Goal: Use online tool/utility: Utilize a website feature to perform a specific function

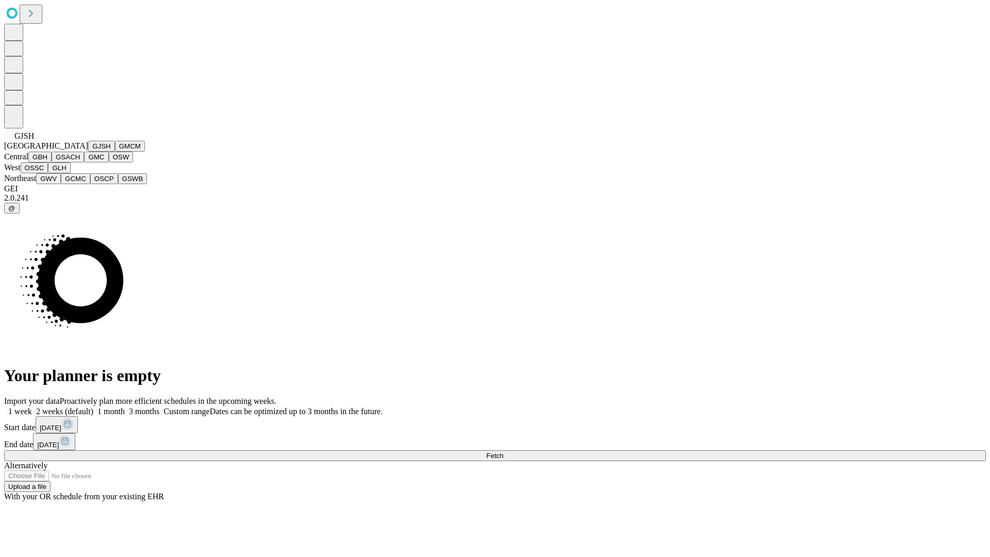
click at [88, 152] on button "GJSH" at bounding box center [101, 146] width 27 height 11
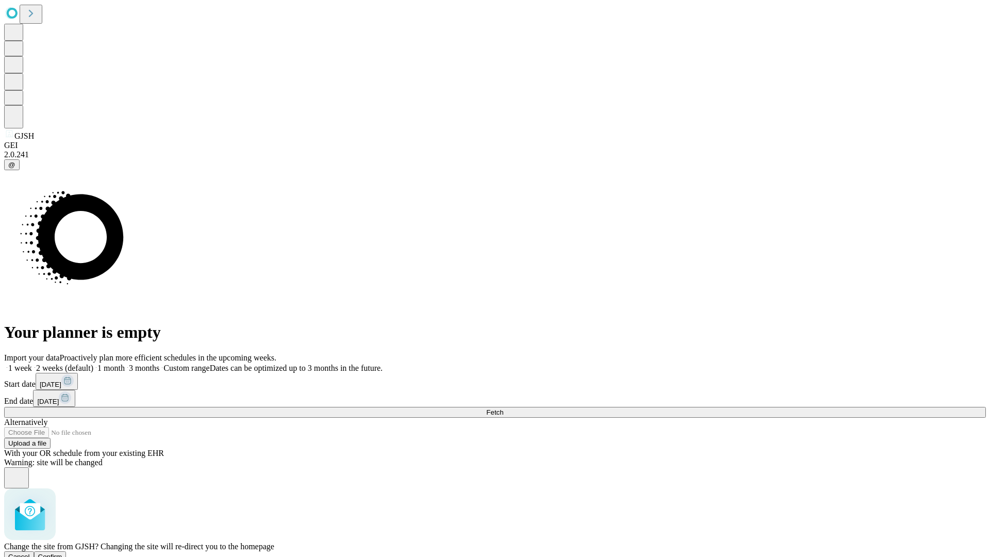
click at [62, 553] on span "Confirm" at bounding box center [50, 557] width 24 height 8
click at [125, 364] on label "1 month" at bounding box center [108, 368] width 31 height 9
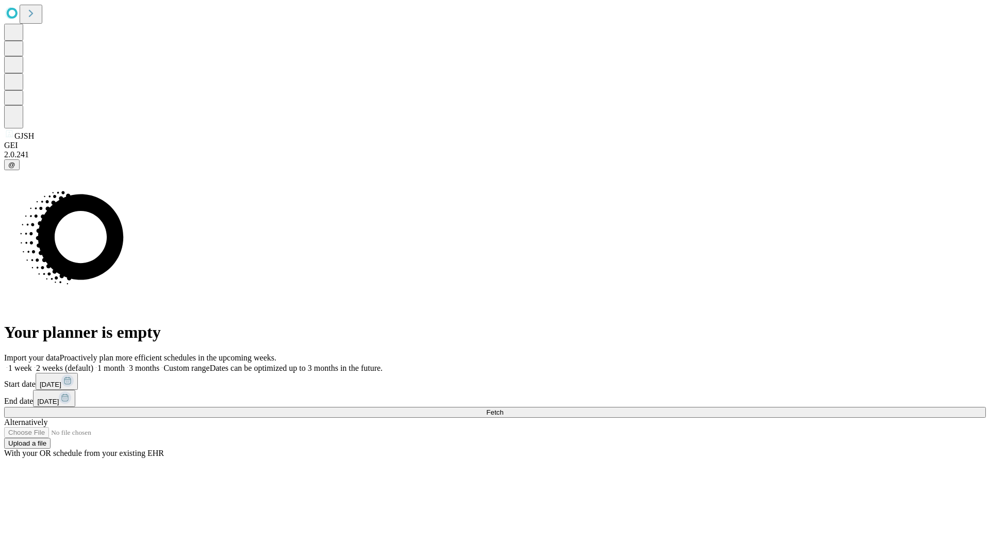
click at [503, 408] on span "Fetch" at bounding box center [494, 412] width 17 height 8
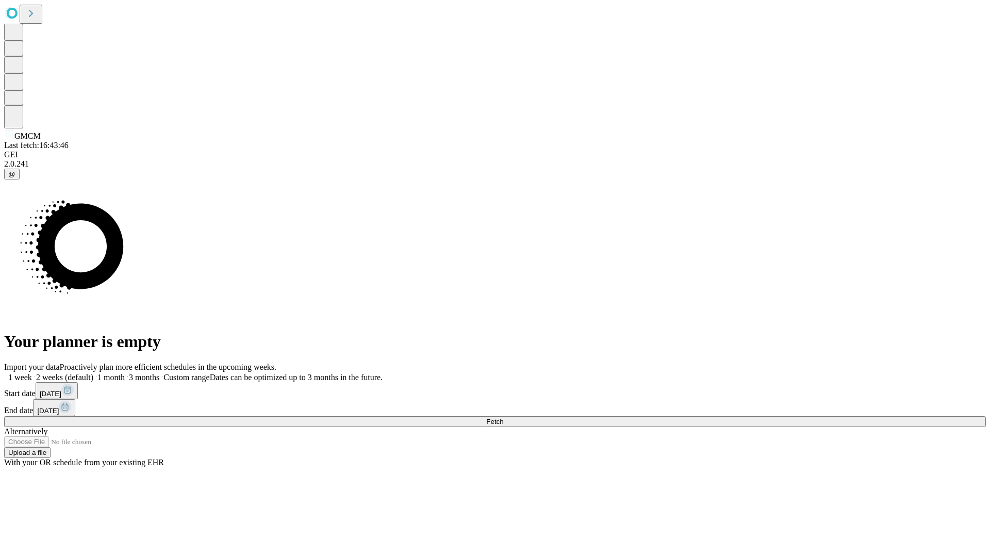
click at [125, 373] on label "1 month" at bounding box center [108, 377] width 31 height 9
click at [503, 418] on span "Fetch" at bounding box center [494, 422] width 17 height 8
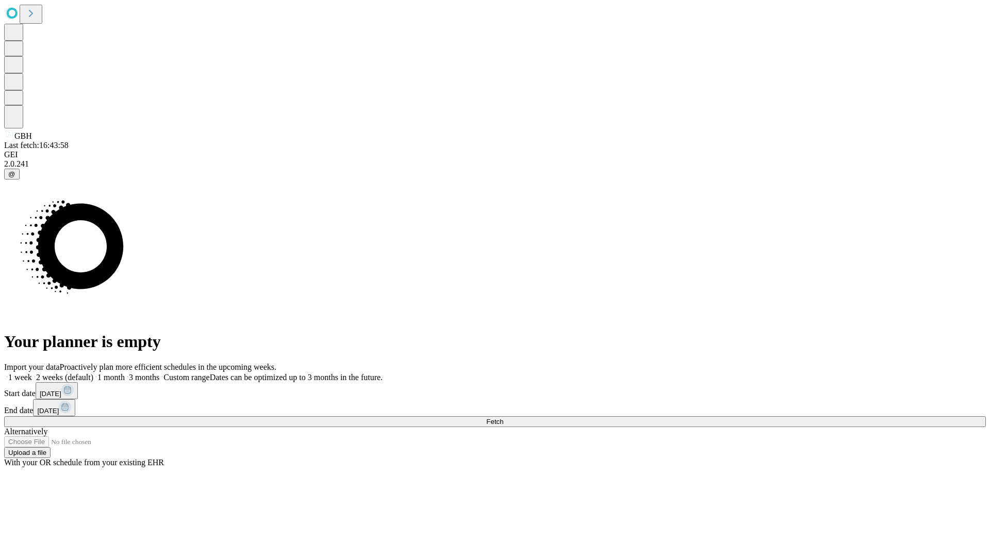
click at [125, 373] on label "1 month" at bounding box center [108, 377] width 31 height 9
click at [503, 418] on span "Fetch" at bounding box center [494, 422] width 17 height 8
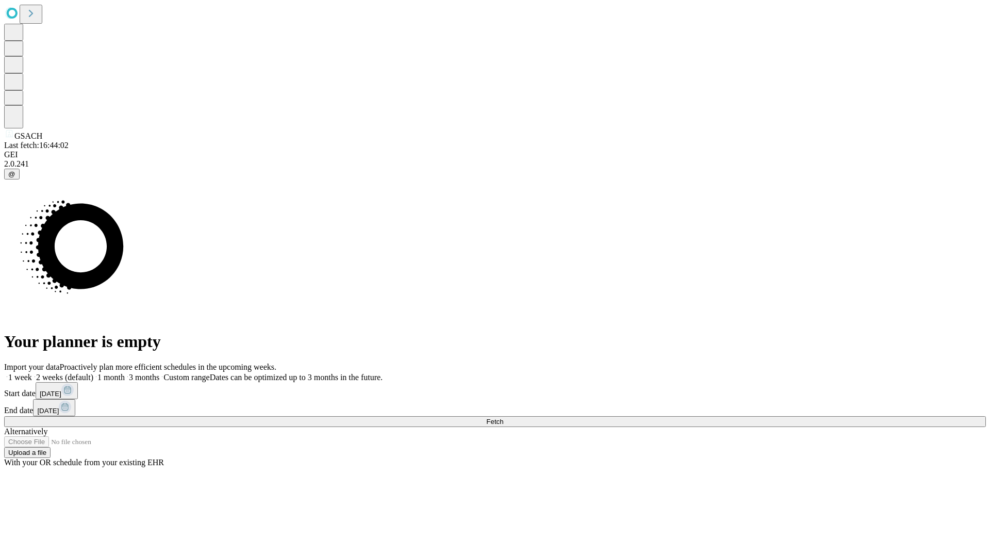
click at [125, 373] on label "1 month" at bounding box center [108, 377] width 31 height 9
click at [503, 418] on span "Fetch" at bounding box center [494, 422] width 17 height 8
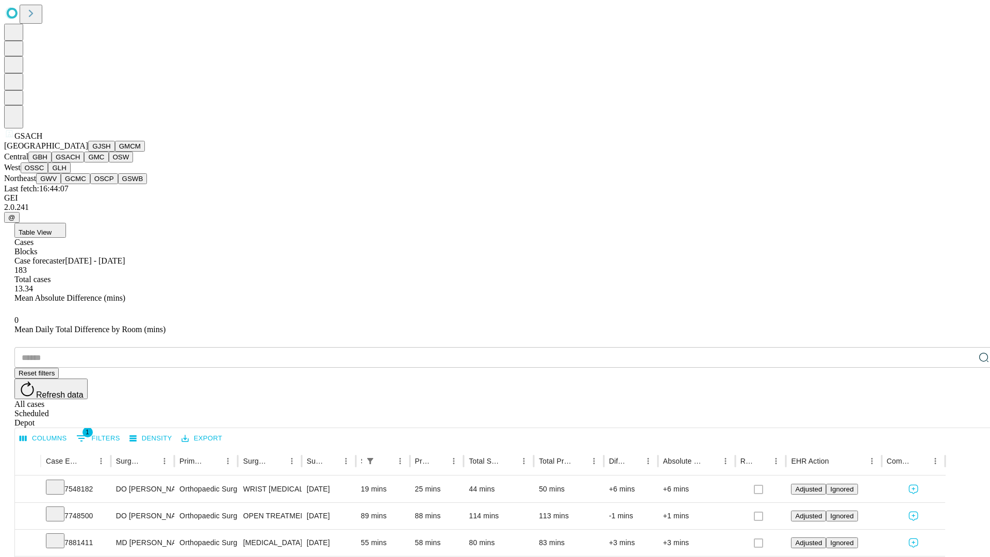
click at [84, 162] on button "GMC" at bounding box center [96, 157] width 24 height 11
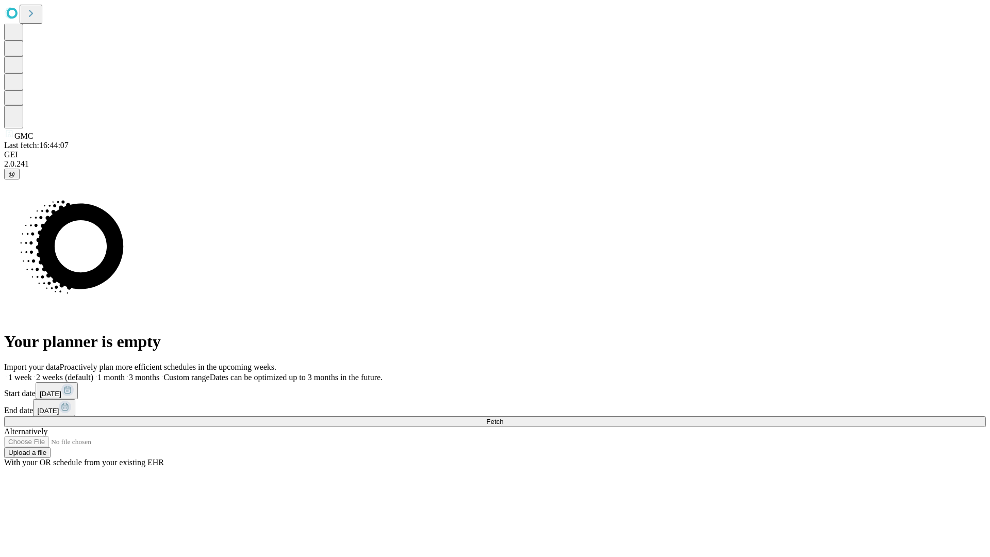
click at [125, 373] on label "1 month" at bounding box center [108, 377] width 31 height 9
click at [503, 418] on span "Fetch" at bounding box center [494, 422] width 17 height 8
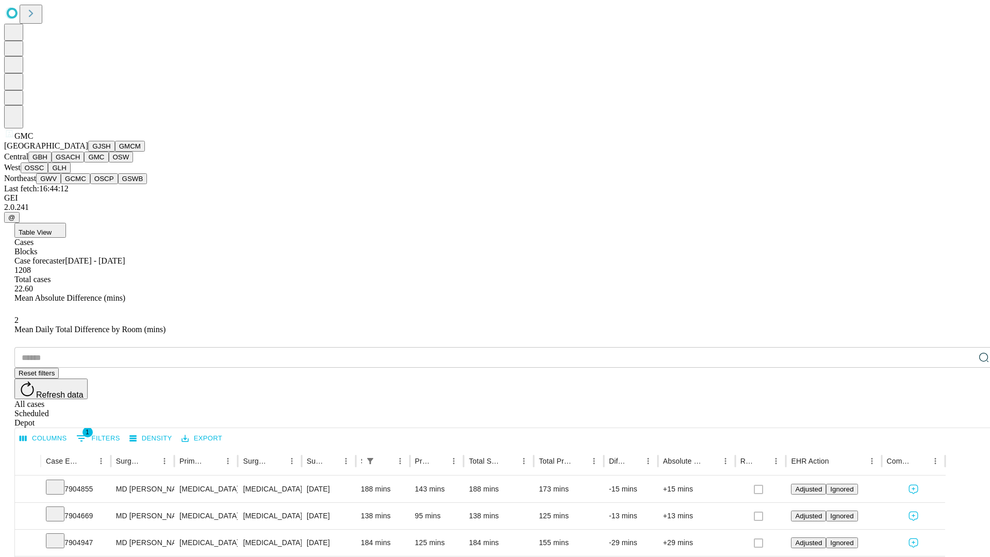
click at [109, 162] on button "OSW" at bounding box center [121, 157] width 25 height 11
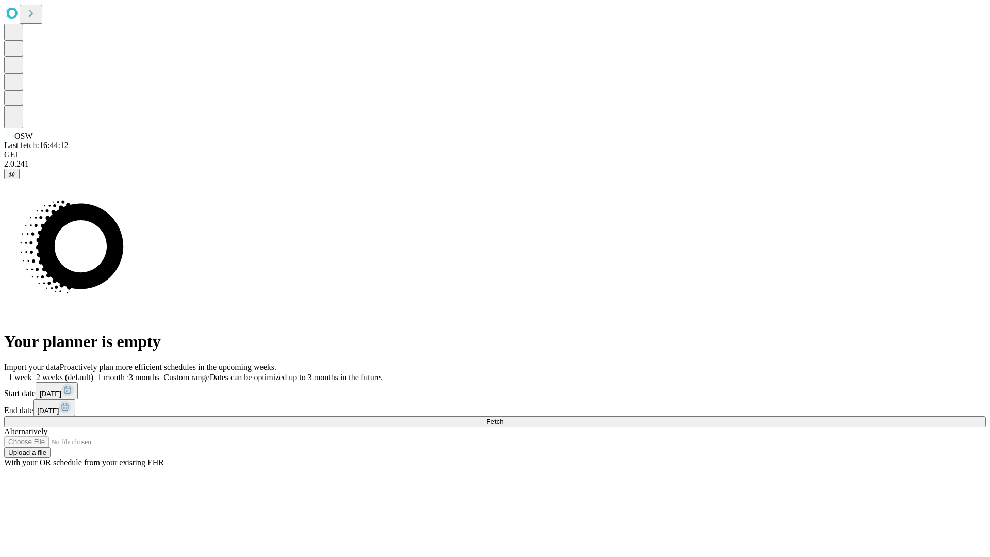
click at [125, 373] on label "1 month" at bounding box center [108, 377] width 31 height 9
click at [503, 418] on span "Fetch" at bounding box center [494, 422] width 17 height 8
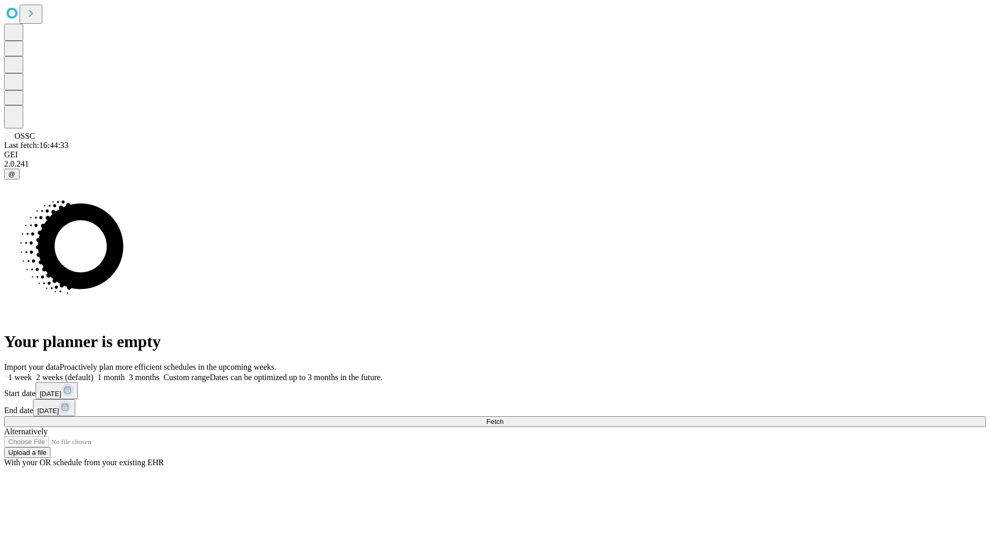
click at [125, 373] on label "1 month" at bounding box center [108, 377] width 31 height 9
click at [503, 418] on span "Fetch" at bounding box center [494, 422] width 17 height 8
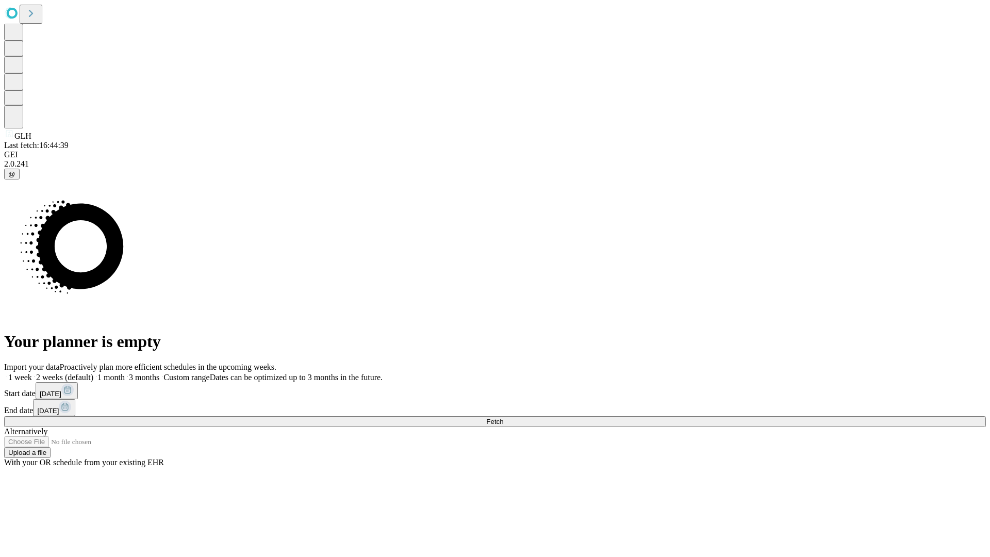
click at [125, 373] on label "1 month" at bounding box center [108, 377] width 31 height 9
click at [503, 418] on span "Fetch" at bounding box center [494, 422] width 17 height 8
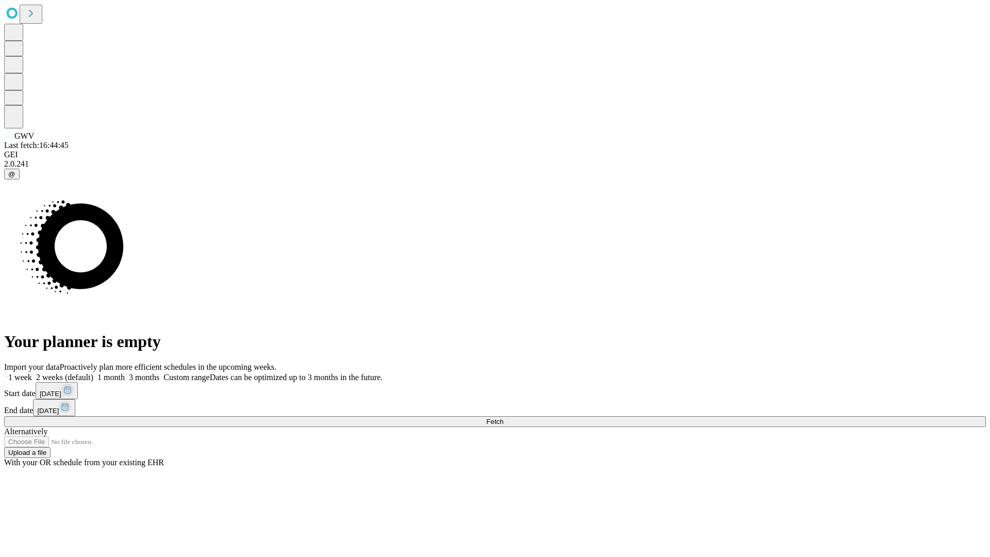
click at [503, 418] on span "Fetch" at bounding box center [494, 422] width 17 height 8
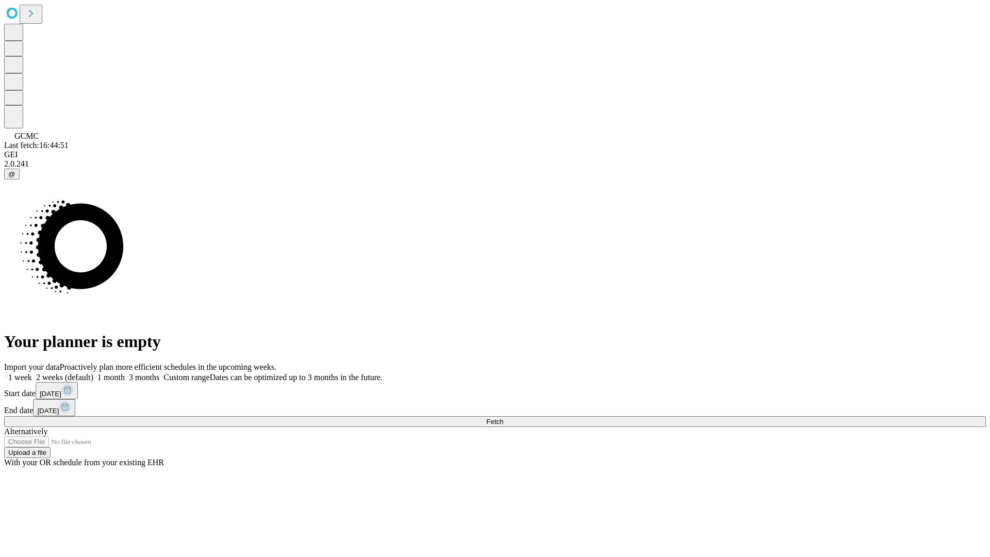
click at [503, 418] on span "Fetch" at bounding box center [494, 422] width 17 height 8
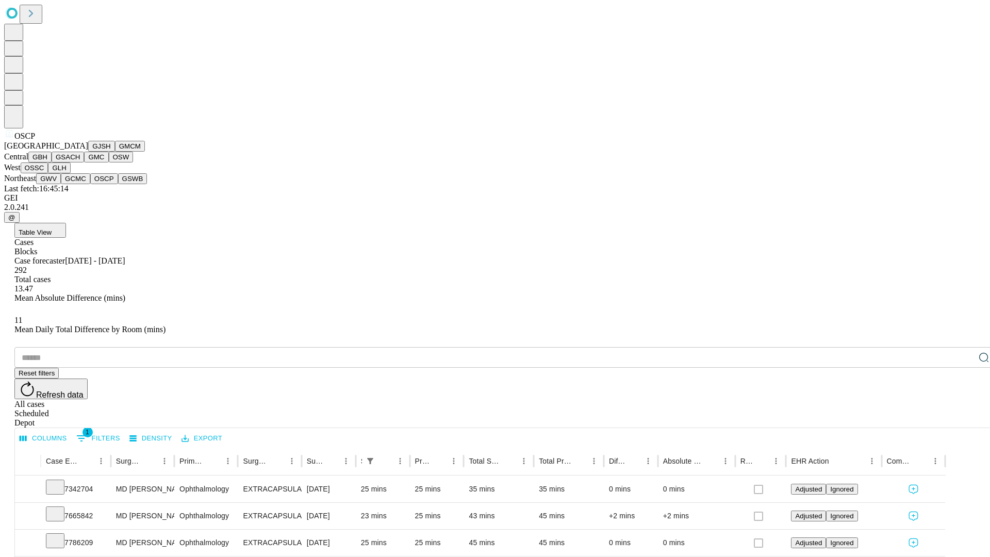
click at [118, 184] on button "GSWB" at bounding box center [132, 178] width 29 height 11
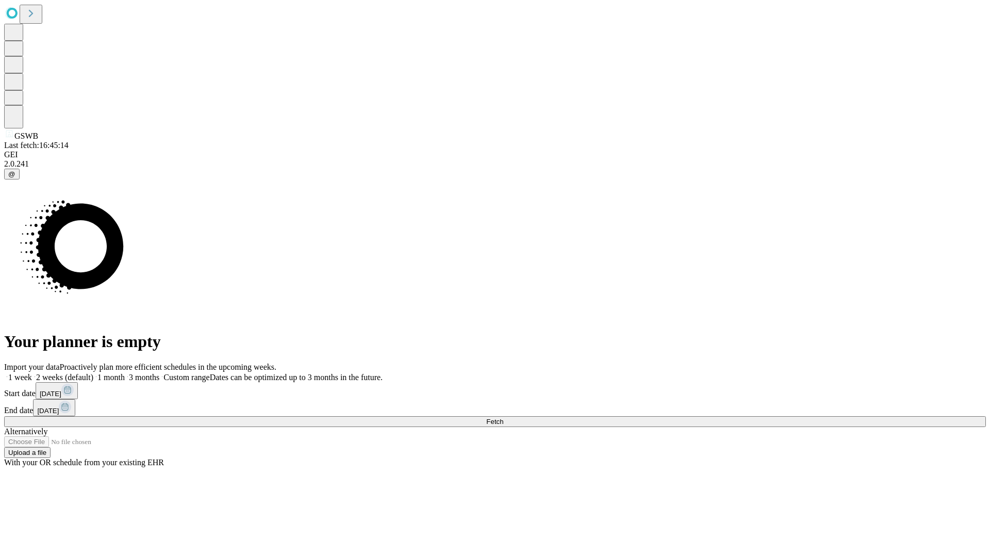
click at [125, 373] on label "1 month" at bounding box center [108, 377] width 31 height 9
click at [503, 418] on span "Fetch" at bounding box center [494, 422] width 17 height 8
